Goal: Share content: Share content

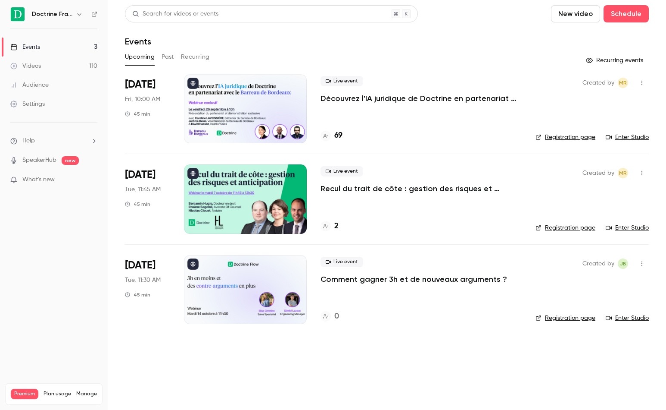
click at [417, 100] on p "Découvrez l'IA juridique de Doctrine en partenariat avec le Barreau de Bordeaux" at bounding box center [421, 98] width 201 height 10
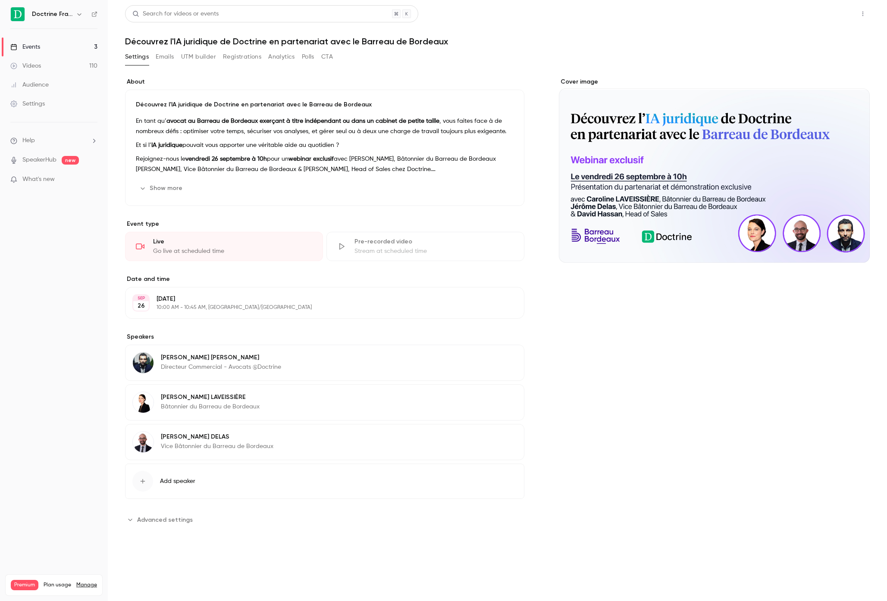
click at [666, 20] on button "Share" at bounding box center [832, 13] width 34 height 17
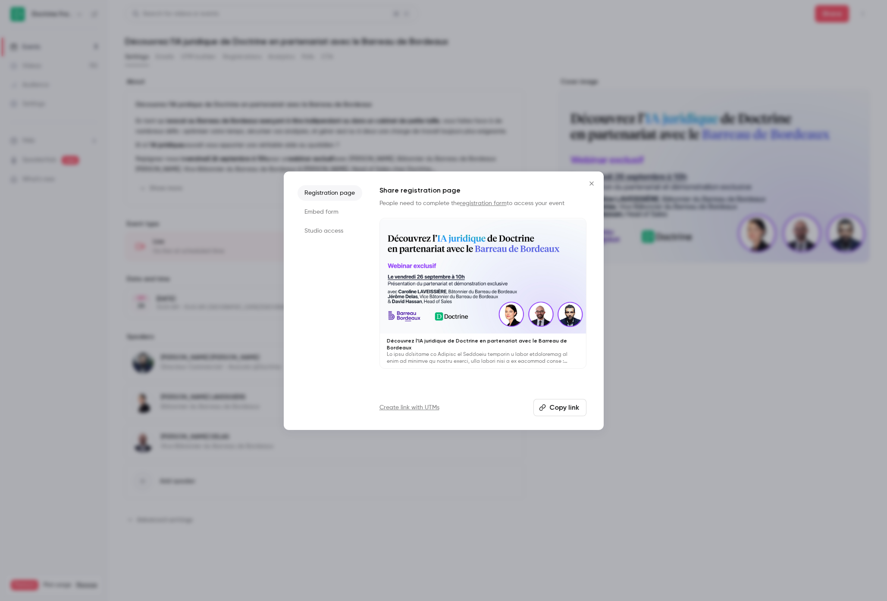
click at [332, 229] on li "Studio access" at bounding box center [329, 231] width 65 height 16
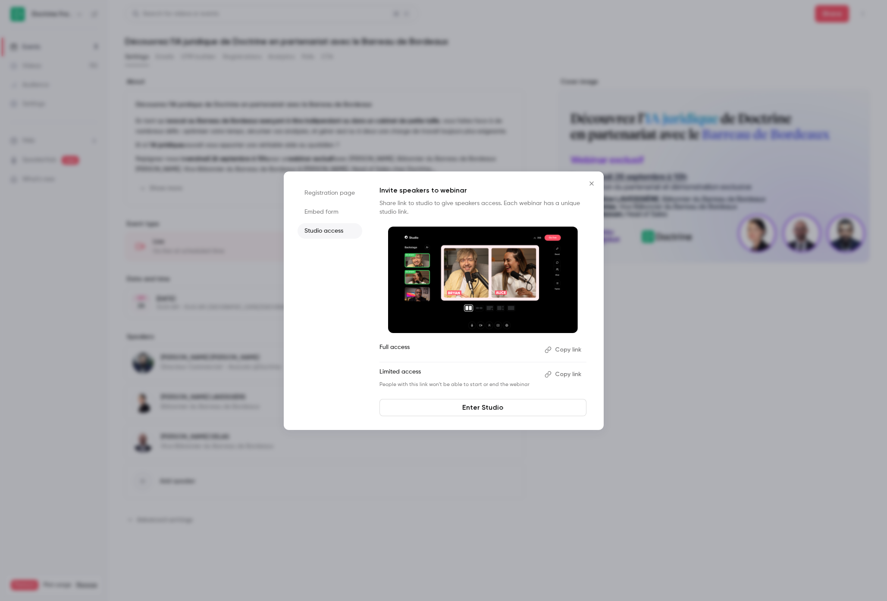
click at [559, 347] on button "Copy link" at bounding box center [563, 350] width 45 height 14
click at [572, 371] on button "Copy link" at bounding box center [563, 375] width 45 height 14
click at [569, 348] on button "Copy link" at bounding box center [563, 350] width 45 height 14
click at [591, 186] on icon "Close" at bounding box center [591, 183] width 10 height 7
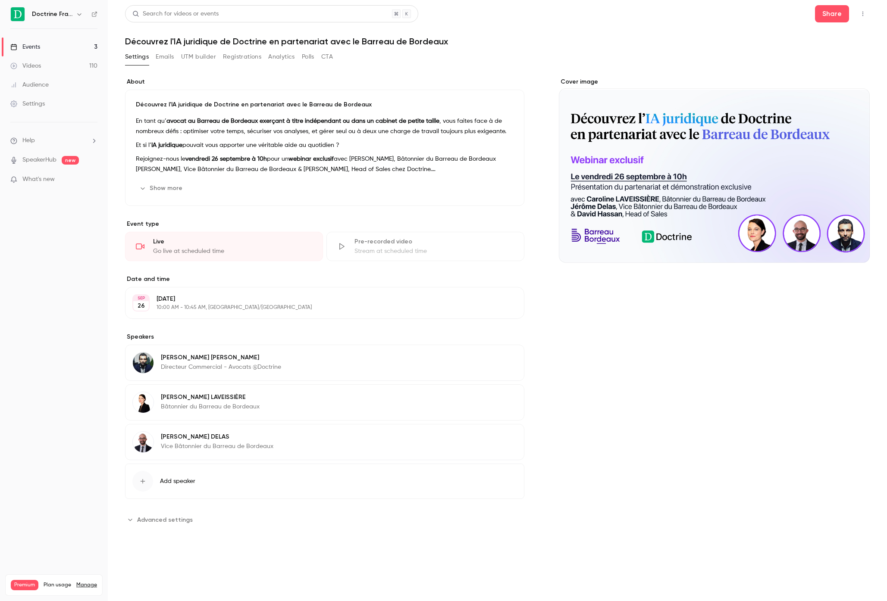
click at [64, 56] on link "Videos 110" at bounding box center [54, 65] width 108 height 19
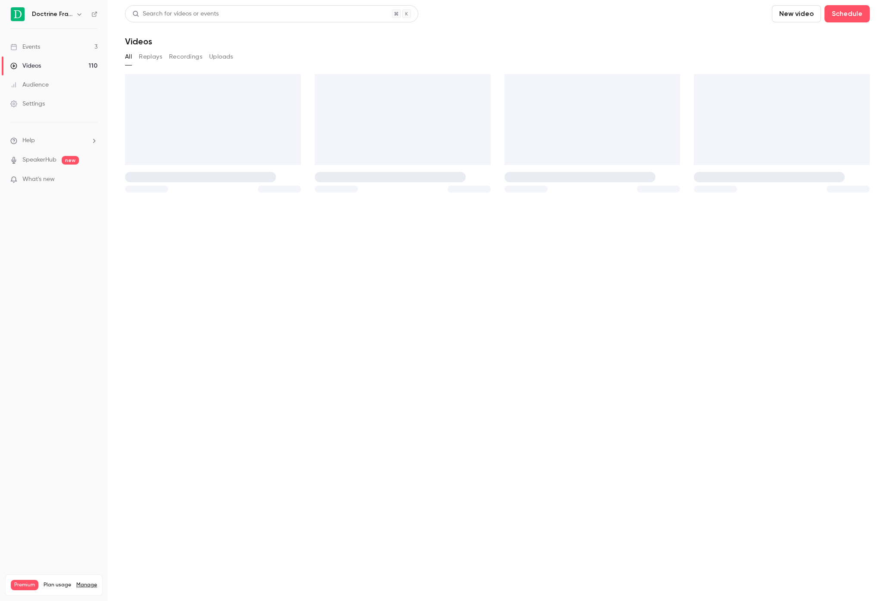
click at [60, 46] on link "Events 3" at bounding box center [54, 47] width 108 height 19
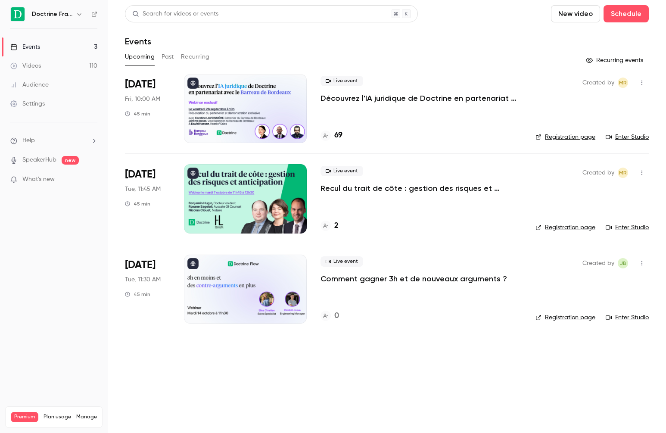
click at [360, 93] on p "Découvrez l'IA juridique de Doctrine en partenariat avec le Barreau de Bordeaux" at bounding box center [421, 98] width 201 height 10
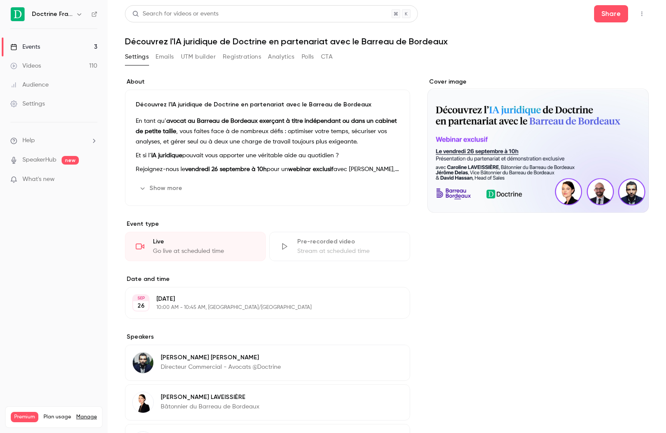
click at [85, 48] on link "Events 3" at bounding box center [54, 47] width 108 height 19
